Goal: Register for event/course

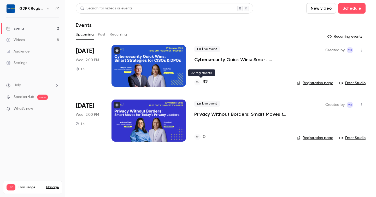
click at [206, 82] on h4 "32" at bounding box center [205, 82] width 5 height 7
click at [203, 82] on h4 "32" at bounding box center [205, 82] width 5 height 7
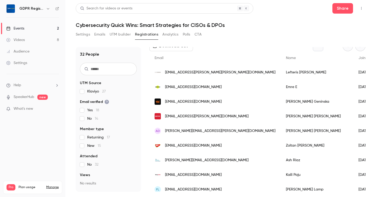
scroll to position [33, 0]
